Goal: Task Accomplishment & Management: Manage account settings

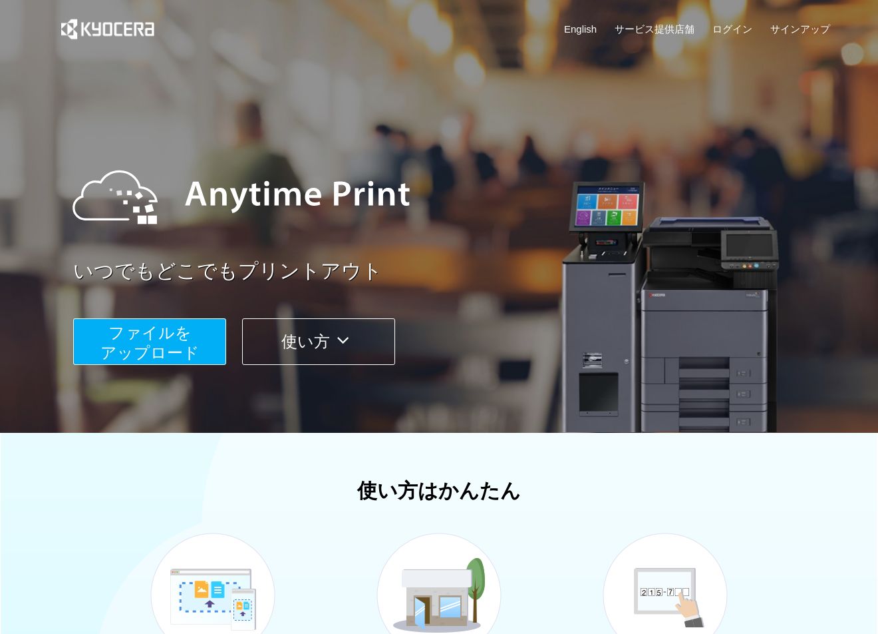
click at [157, 347] on span "ファイルを ​​アップロード" at bounding box center [149, 342] width 99 height 38
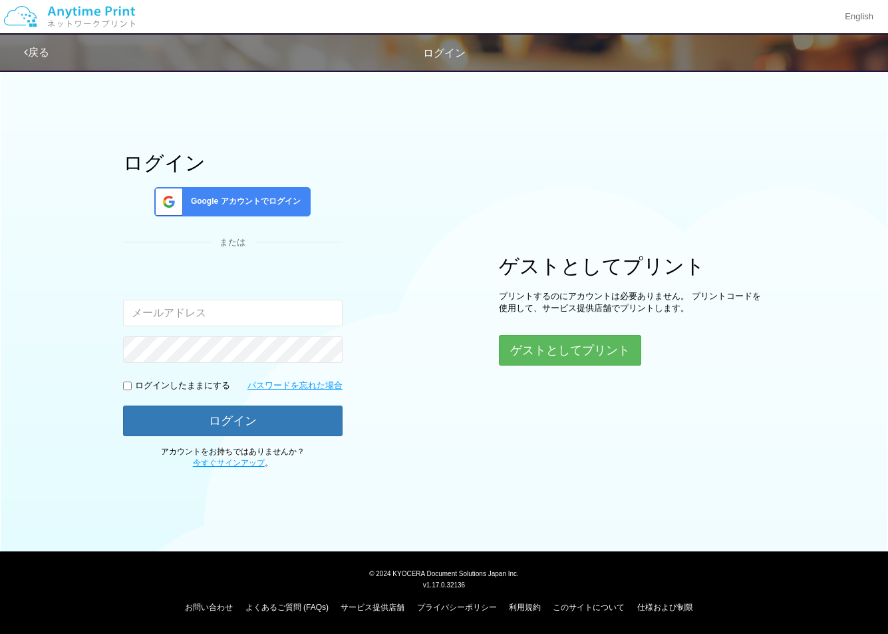
click at [27, 51] on link "戻る" at bounding box center [36, 52] width 25 height 11
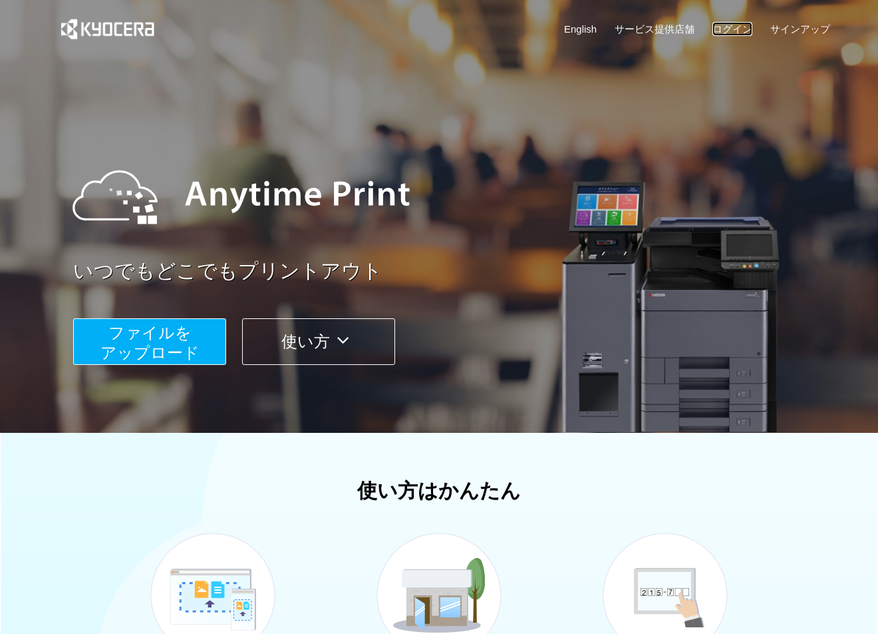
click at [744, 27] on link "ログイン" at bounding box center [733, 29] width 40 height 14
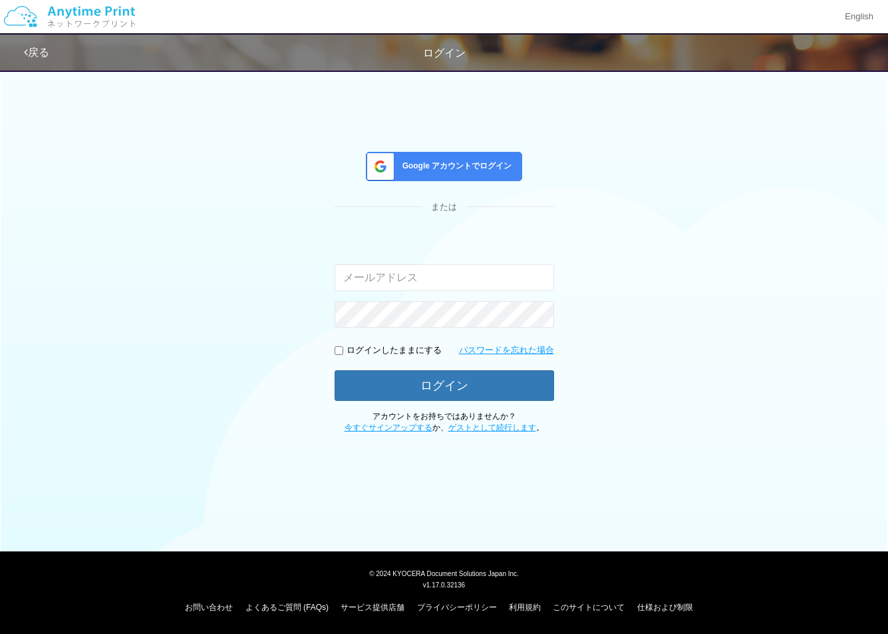
click at [491, 153] on div "Google アカウントでログイン" at bounding box center [444, 166] width 156 height 29
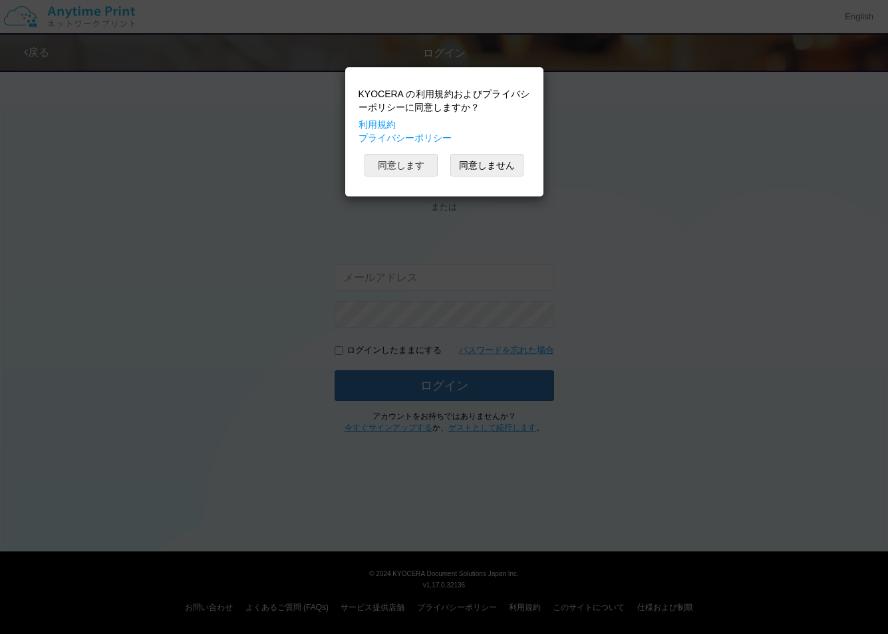
click at [405, 165] on button "同意します" at bounding box center [401, 165] width 73 height 23
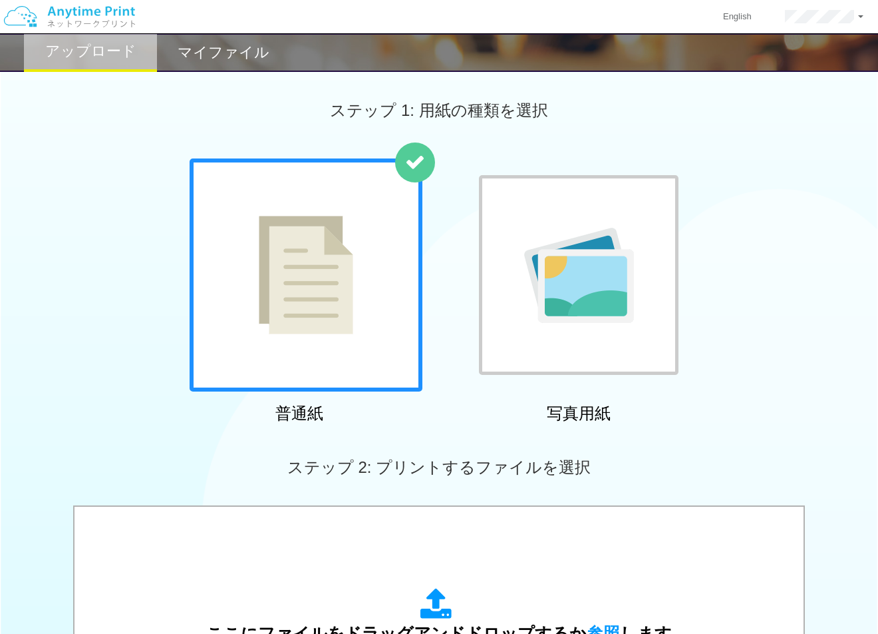
click at [229, 61] on div "マイファイル" at bounding box center [223, 52] width 133 height 39
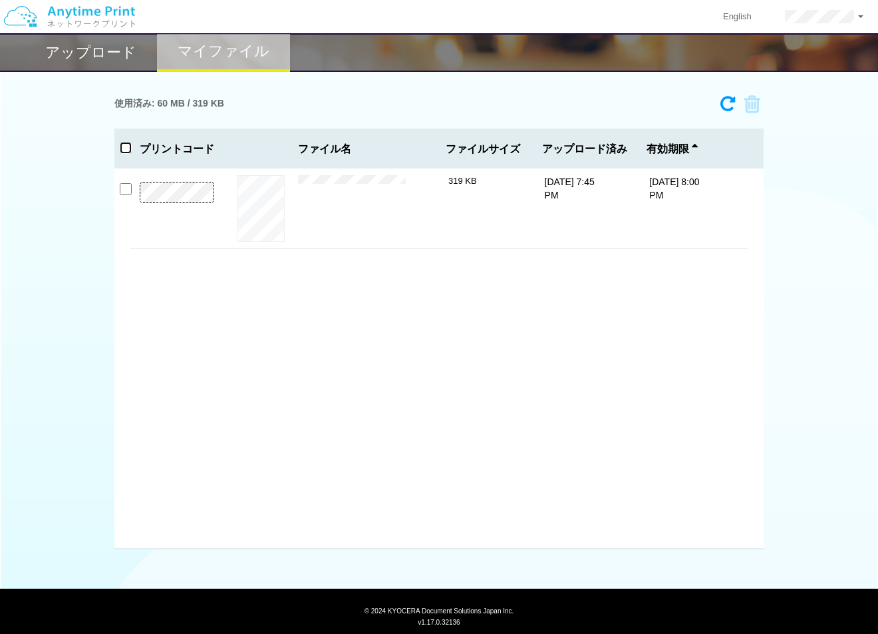
click at [128, 150] on input "checkbox" at bounding box center [126, 148] width 12 height 12
checkbox input "true"
click at [751, 101] on icon at bounding box center [747, 105] width 25 height 20
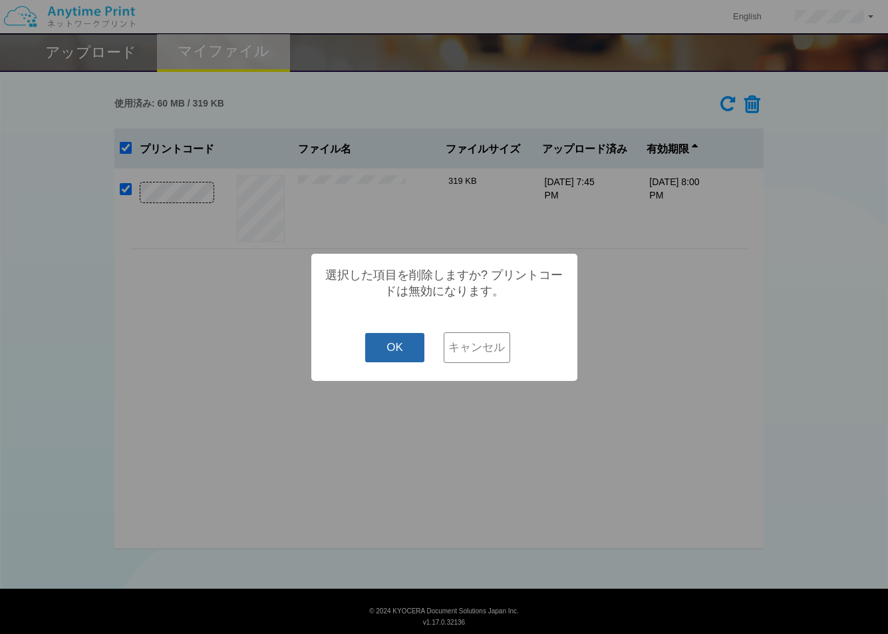
click at [403, 361] on button "OK" at bounding box center [394, 347] width 59 height 29
checkbox input "false"
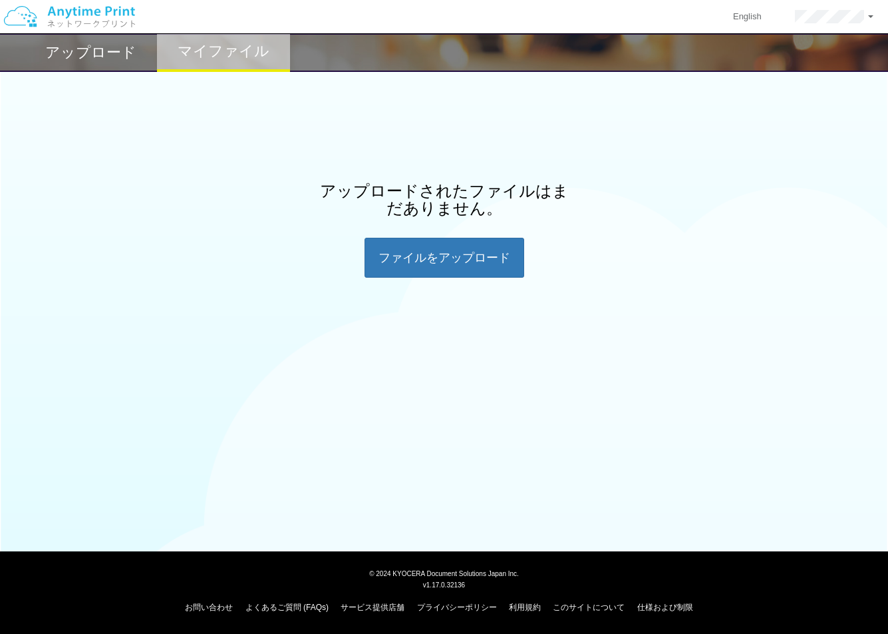
drag, startPoint x: 722, startPoint y: 268, endPoint x: 644, endPoint y: 226, distance: 89.0
click at [717, 264] on div "アップロードされたファイルはまだありません。 ファイルを​​アップロード" at bounding box center [444, 229] width 888 height 95
